Goal: Task Accomplishment & Management: Complete application form

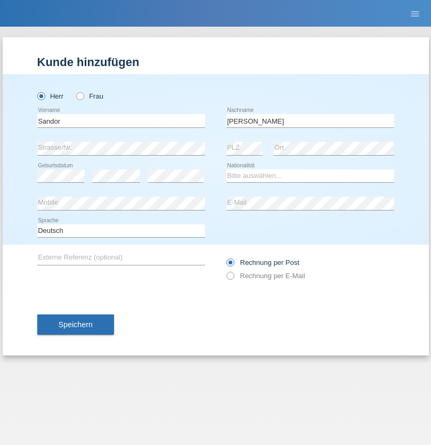
type input "[PERSON_NAME]"
select select "CU"
select select "C"
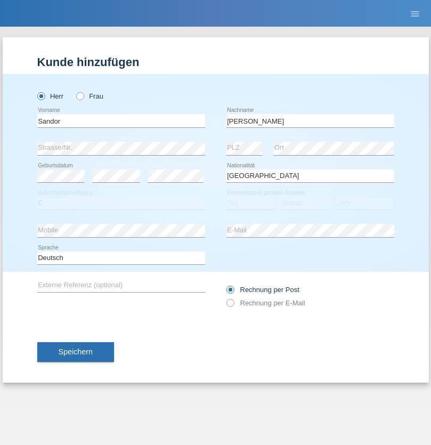
select select "23"
select select "05"
select select "2021"
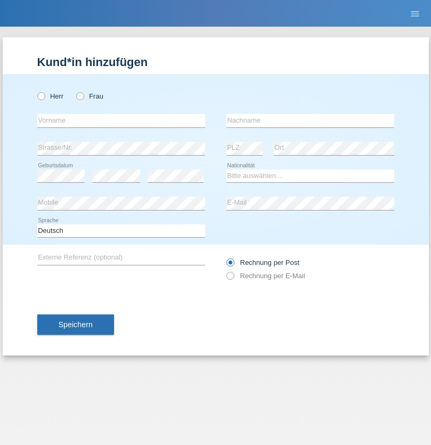
radio input "true"
click at [121, 120] on input "text" at bounding box center [121, 120] width 168 height 13
type input "Hilda"
click at [310, 120] on input "text" at bounding box center [310, 120] width 168 height 13
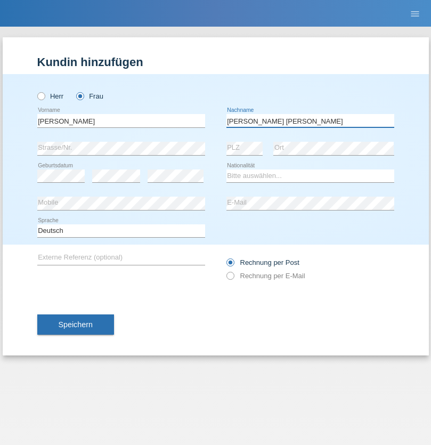
type input "Oliveira Goncalves"
select select "BN"
select select "C"
select select "19"
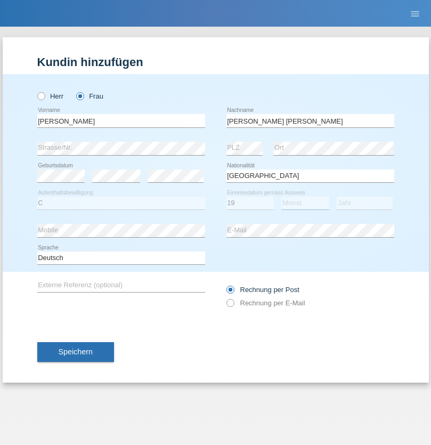
select select "08"
select select "2005"
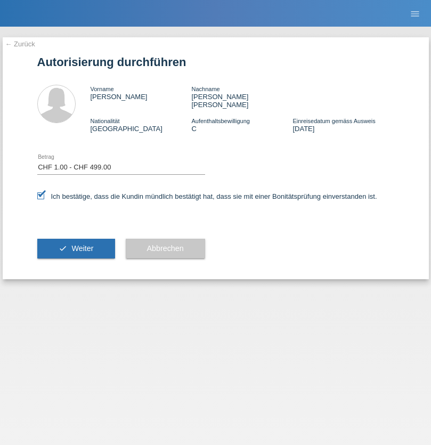
select select "1"
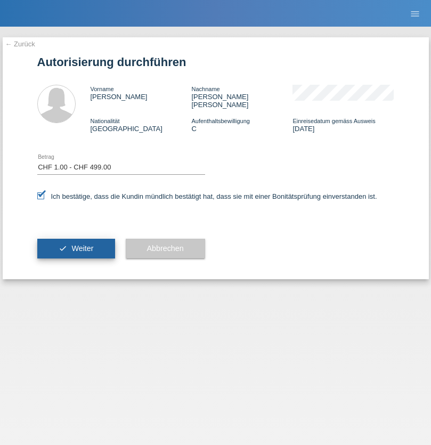
click at [76, 244] on span "Weiter" at bounding box center [82, 248] width 22 height 9
